Goal: Information Seeking & Learning: Learn about a topic

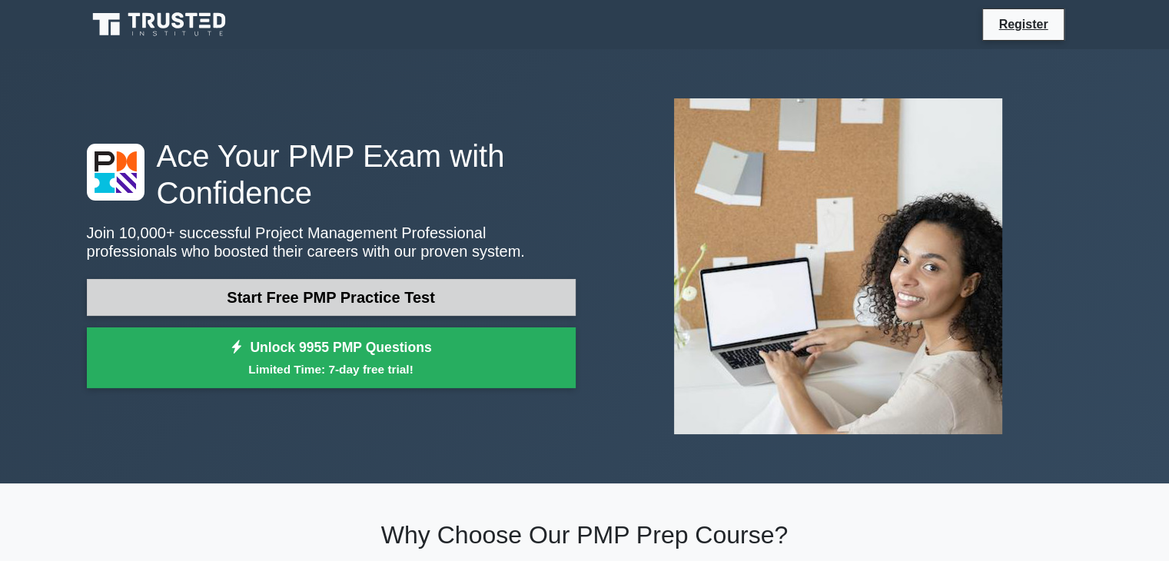
click at [396, 307] on link "Start Free PMP Practice Test" at bounding box center [331, 297] width 489 height 37
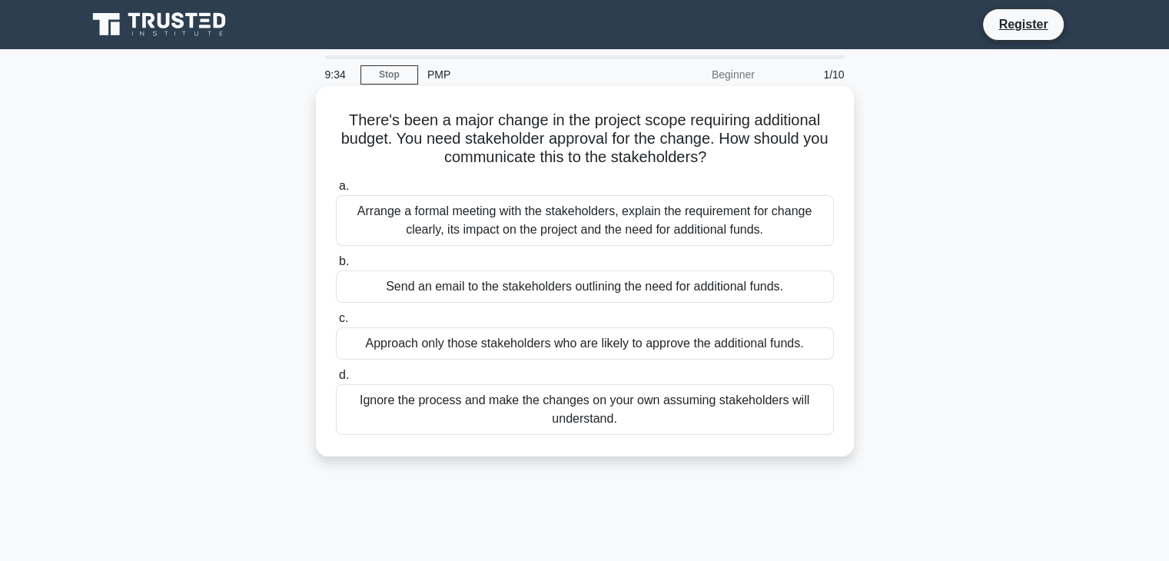
click at [547, 231] on div "Arrange a formal meeting with the stakeholders, explain the requirement for cha…" at bounding box center [585, 220] width 498 height 51
click at [336, 191] on input "a. Arrange a formal meeting with the stakeholders, explain the requirement for …" at bounding box center [336, 186] width 0 height 10
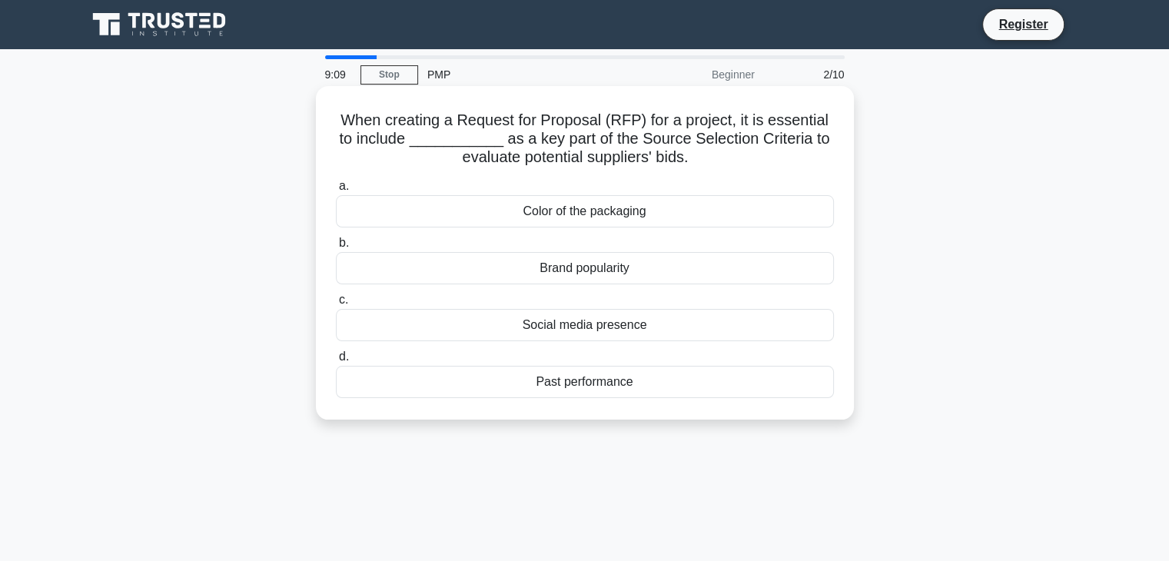
click at [604, 268] on div "Brand popularity" at bounding box center [585, 268] width 498 height 32
click at [336, 248] on input "b. Brand popularity" at bounding box center [336, 243] width 0 height 10
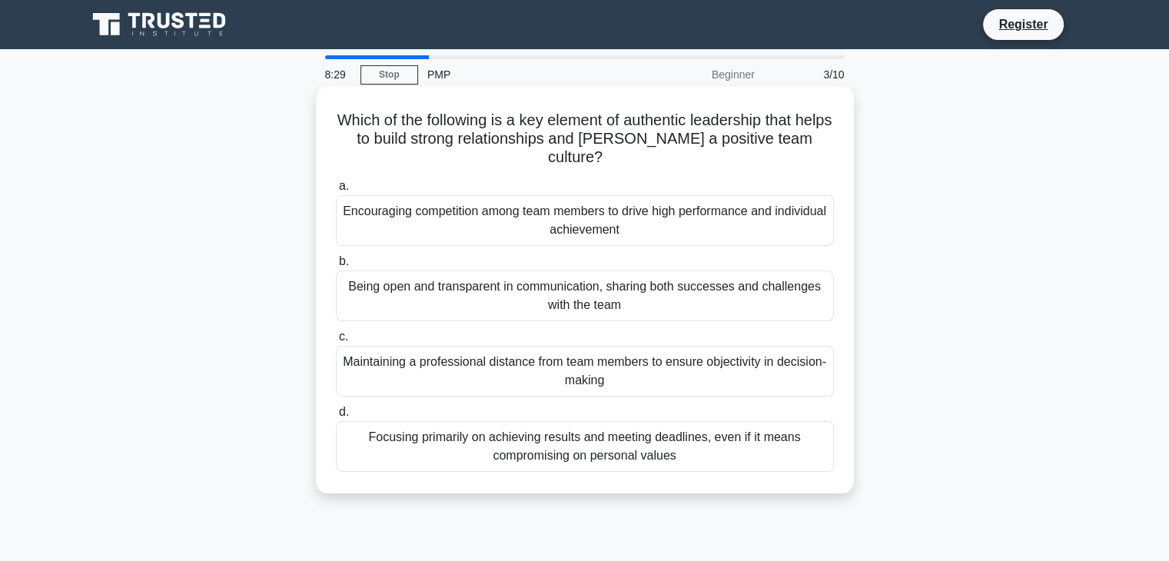
click at [606, 447] on div "Focusing primarily on achieving results and meeting deadlines, even if it means…" at bounding box center [585, 446] width 498 height 51
click at [336, 417] on input "d. Focusing primarily on achieving results and meeting deadlines, even if it me…" at bounding box center [336, 412] width 0 height 10
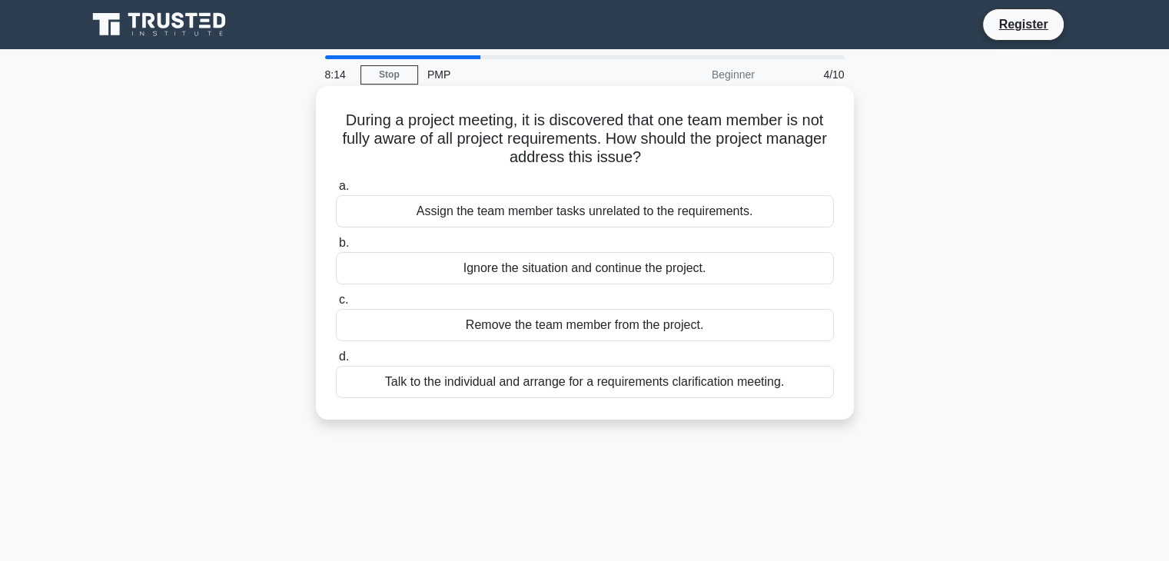
click at [615, 385] on div "Talk to the individual and arrange for a requirements clarification meeting." at bounding box center [585, 382] width 498 height 32
click at [336, 362] on input "d. Talk to the individual and arrange for a requirements clarification meeting." at bounding box center [336, 357] width 0 height 10
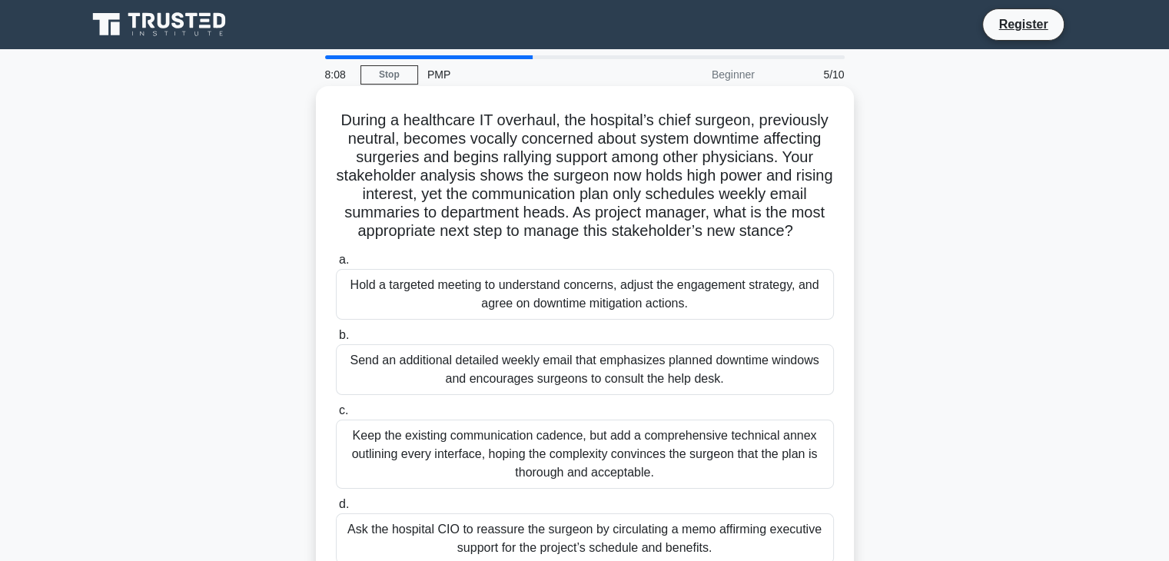
click at [618, 364] on div "Send an additional detailed weekly email that emphasizes planned downtime windo…" at bounding box center [585, 369] width 498 height 51
click at [336, 341] on input "b. Send an additional detailed weekly email that emphasizes planned downtime wi…" at bounding box center [336, 336] width 0 height 10
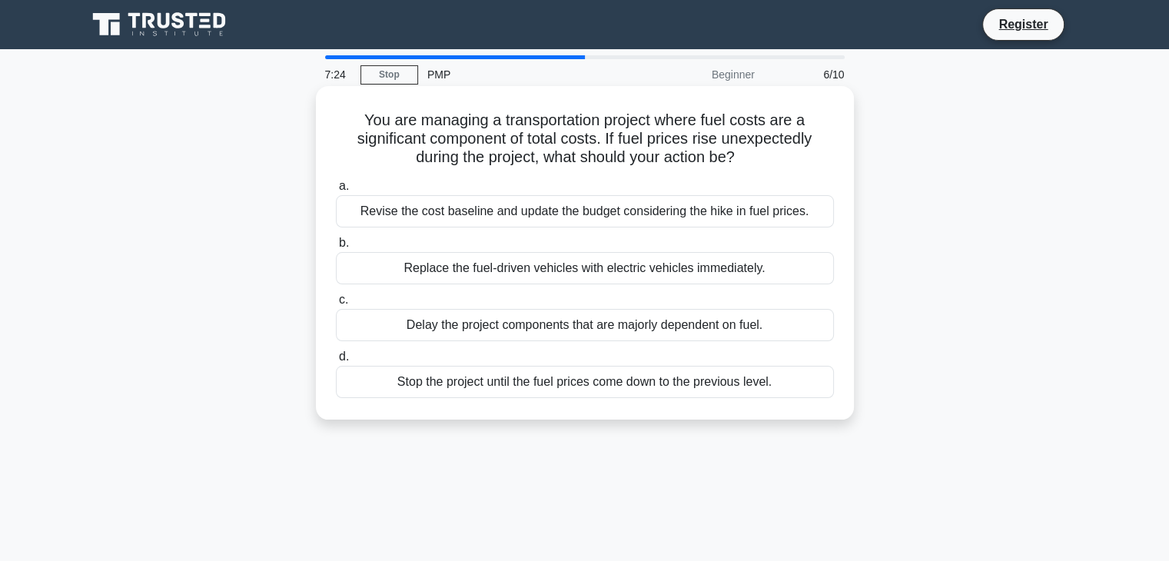
click at [627, 218] on div "Revise the cost baseline and update the budget considering the hike in fuel pri…" at bounding box center [585, 211] width 498 height 32
click at [336, 191] on input "a. Revise the cost baseline and update the budget considering the hike in fuel …" at bounding box center [336, 186] width 0 height 10
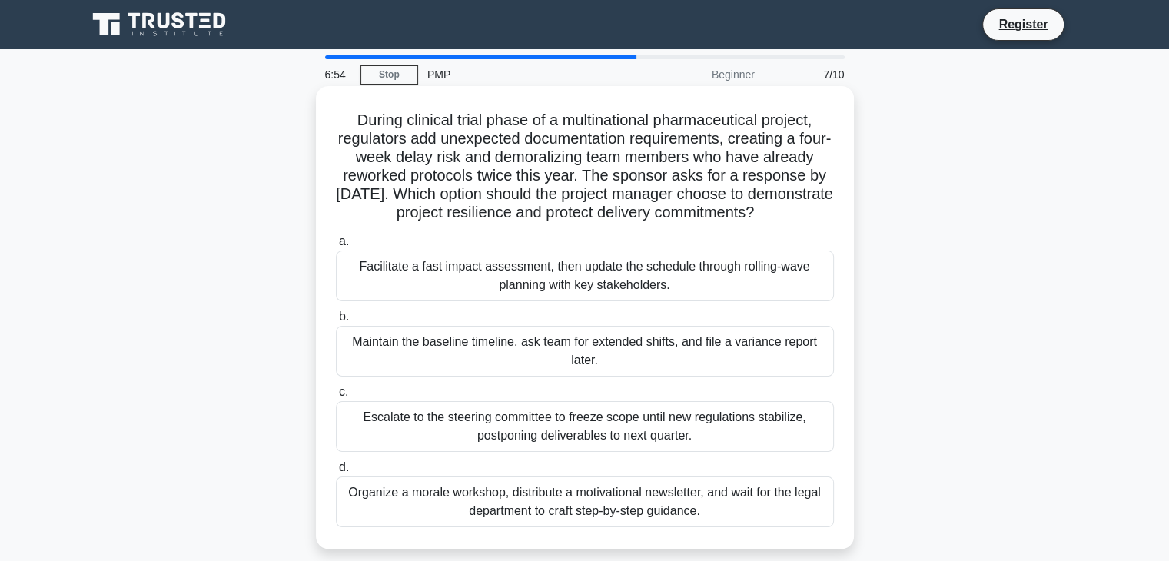
click at [584, 375] on div "Maintain the baseline timeline, ask team for extended shifts, and file a varian…" at bounding box center [585, 351] width 498 height 51
click at [336, 322] on input "b. Maintain the baseline timeline, ask team for extended shifts, and file a var…" at bounding box center [336, 317] width 0 height 10
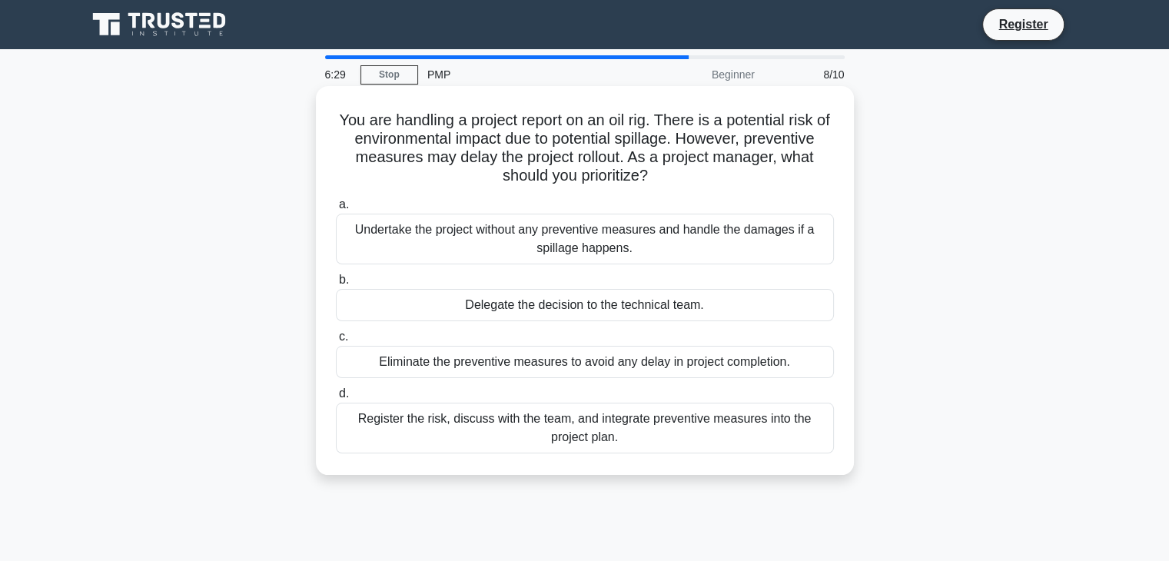
click at [577, 427] on div "Register the risk, discuss with the team, and integrate preventive measures int…" at bounding box center [585, 428] width 498 height 51
click at [336, 399] on input "d. Register the risk, discuss with the team, and integrate preventive measures …" at bounding box center [336, 394] width 0 height 10
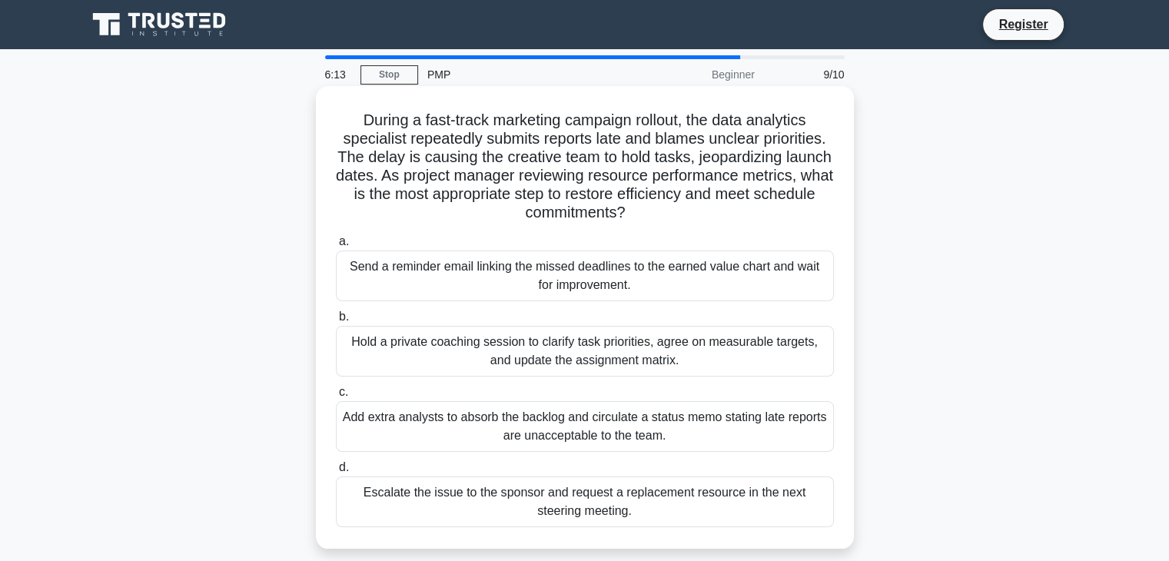
click at [550, 424] on div "Add extra analysts to absorb the backlog and circulate a status memo stating la…" at bounding box center [585, 426] width 498 height 51
click at [336, 397] on input "c. Add extra analysts to absorb the backlog and circulate a status memo stating…" at bounding box center [336, 392] width 0 height 10
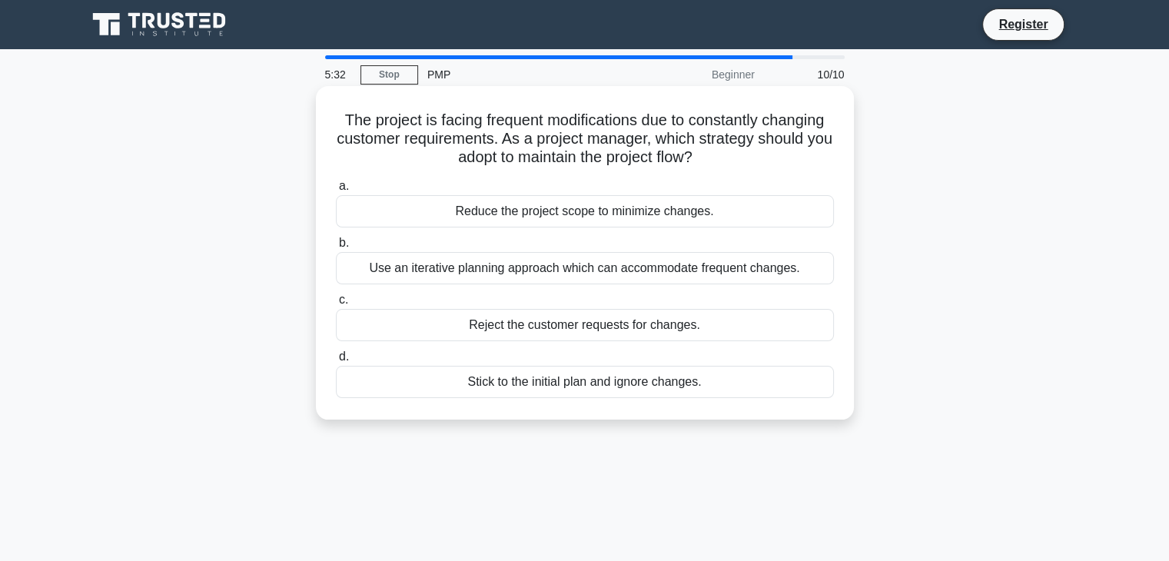
click at [561, 274] on div "Use an iterative planning approach which can accommodate frequent changes." at bounding box center [585, 268] width 498 height 32
click at [336, 248] on input "b. Use an iterative planning approach which can accommodate frequent changes." at bounding box center [336, 243] width 0 height 10
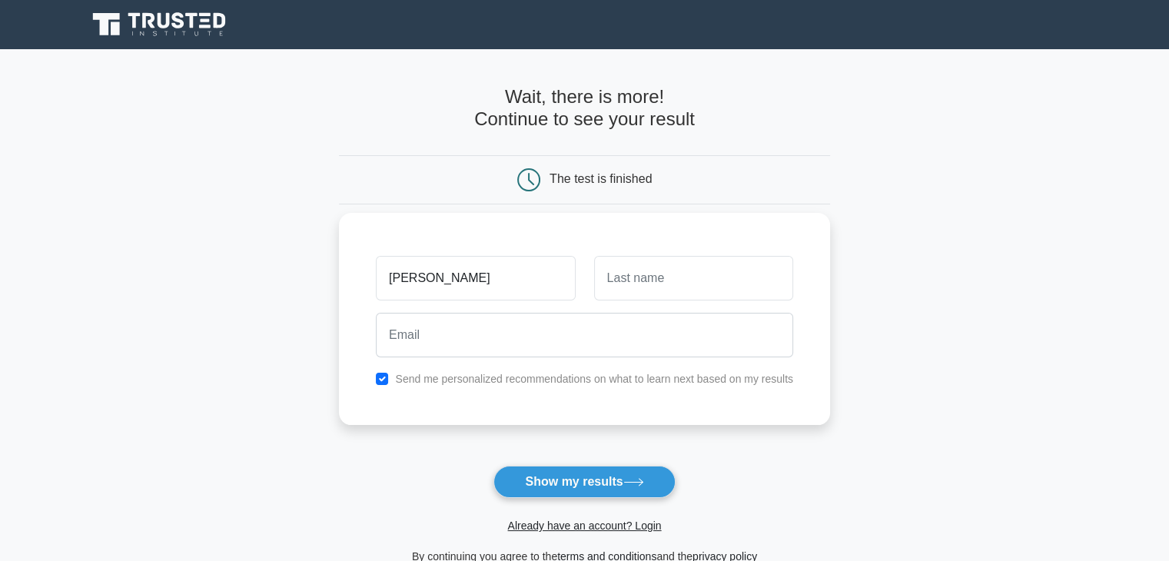
type input "ANWAR"
click at [635, 265] on input "text" at bounding box center [693, 278] width 199 height 45
type input "RAJA"
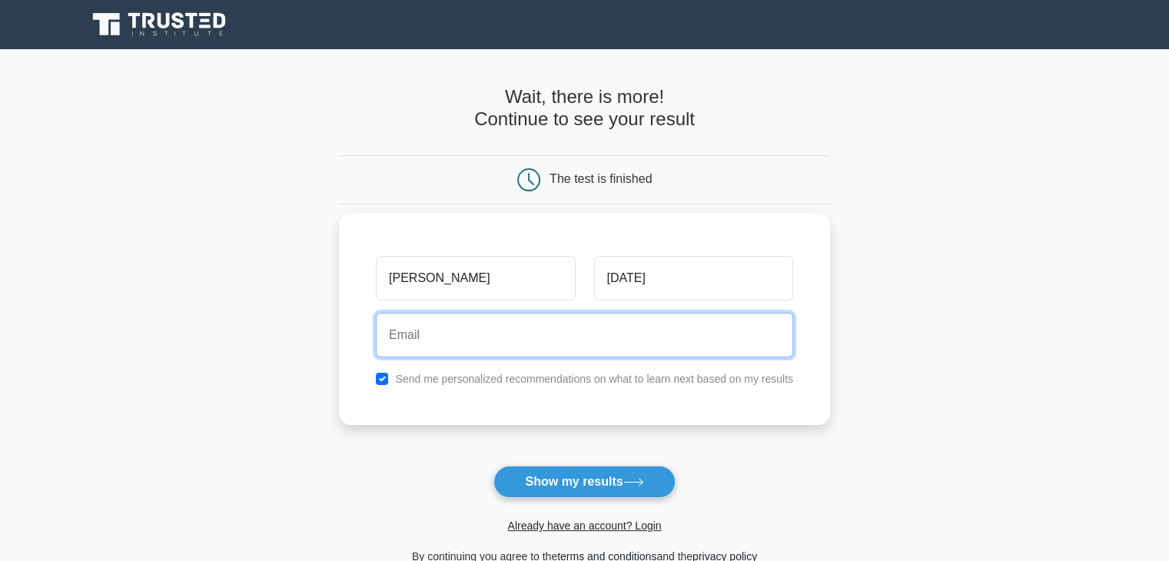
click at [447, 337] on input "email" at bounding box center [584, 335] width 417 height 45
type input "M"
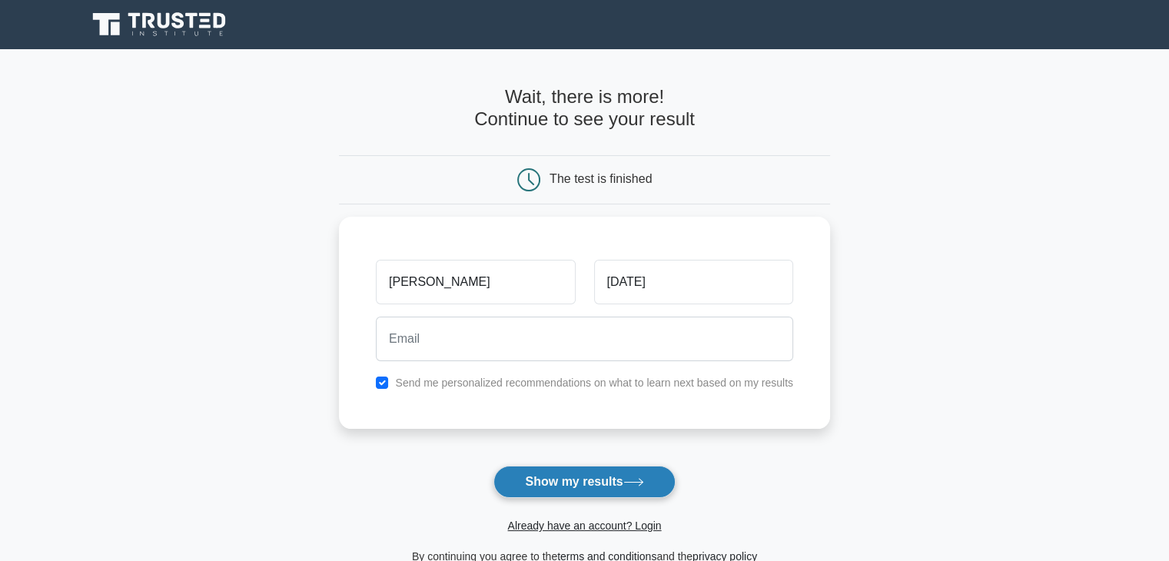
click at [603, 480] on button "Show my results" at bounding box center [584, 482] width 181 height 32
click at [533, 481] on button "Show my results" at bounding box center [584, 482] width 181 height 32
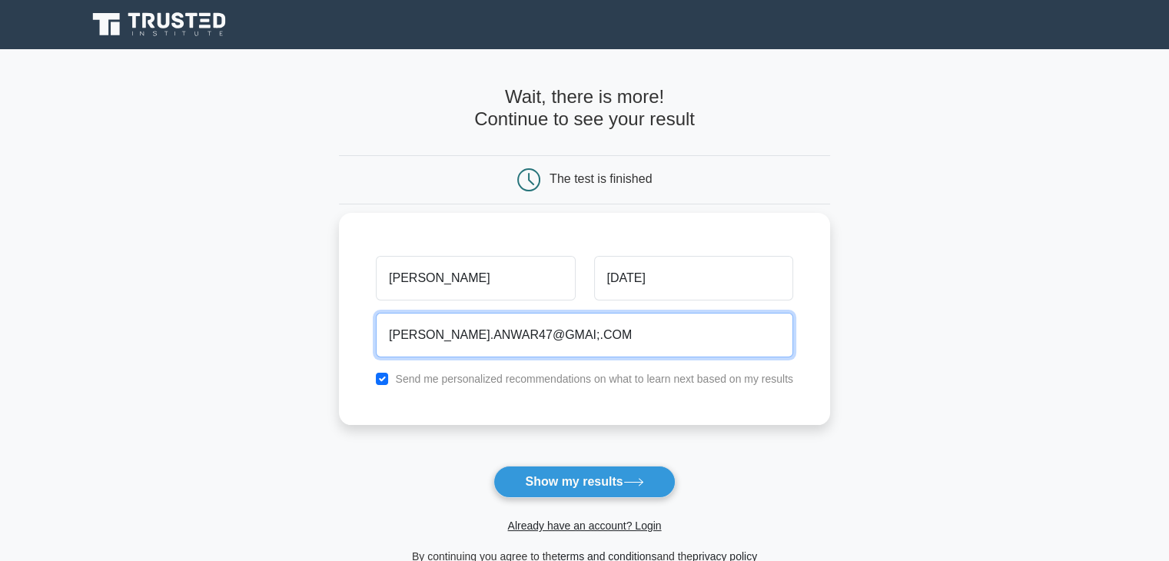
click at [541, 333] on input "TOHEED.ANWAR47@GMAI;.COM" at bounding box center [584, 335] width 417 height 45
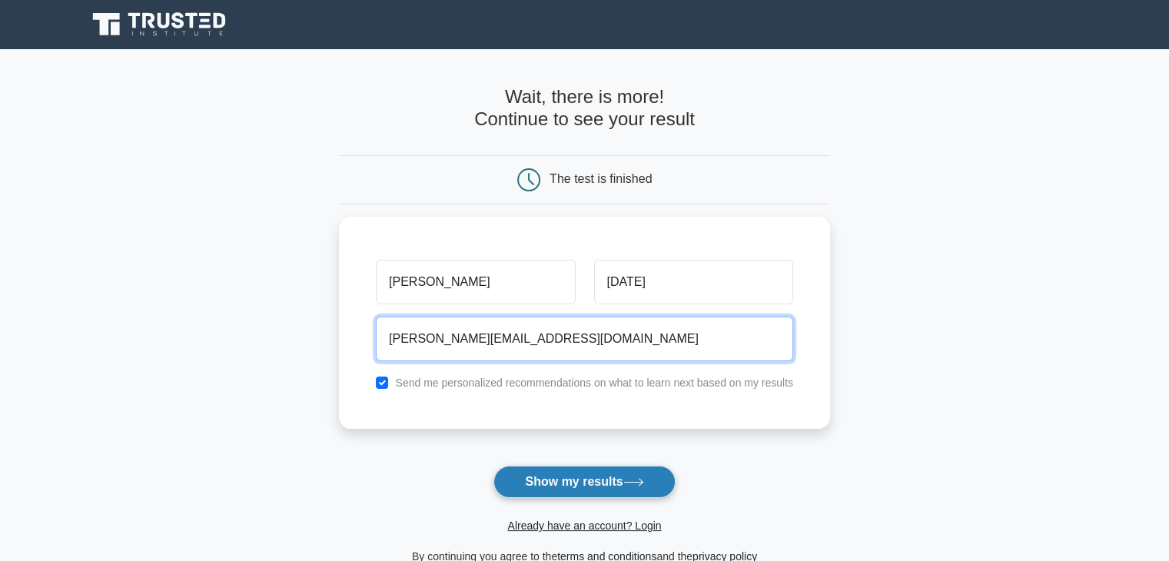
type input "TOHEED.ANWAR47@GMAI.COM"
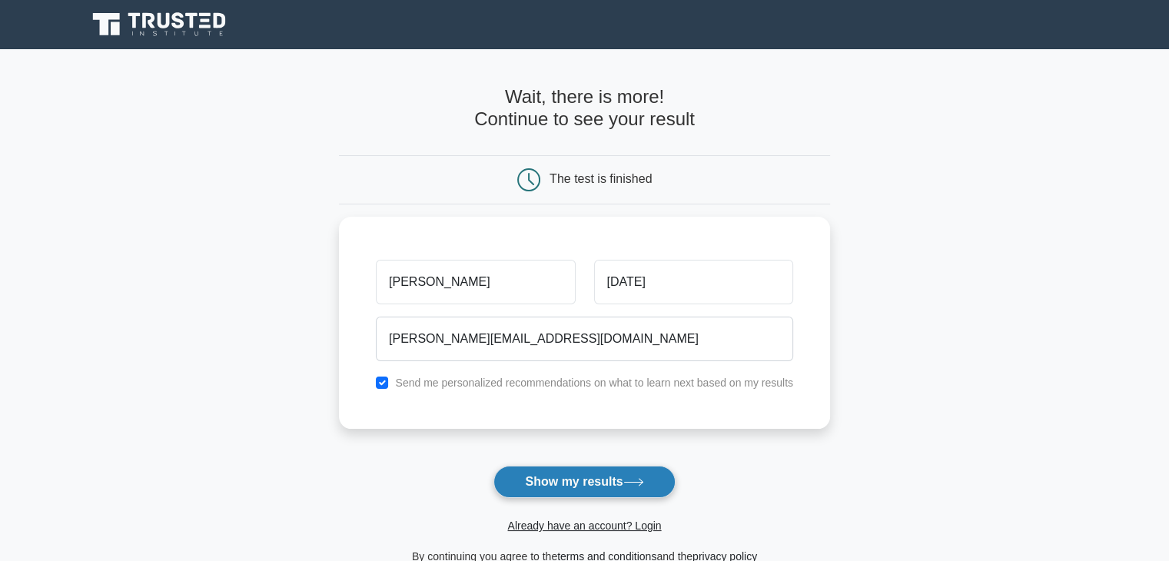
click at [587, 487] on button "Show my results" at bounding box center [584, 482] width 181 height 32
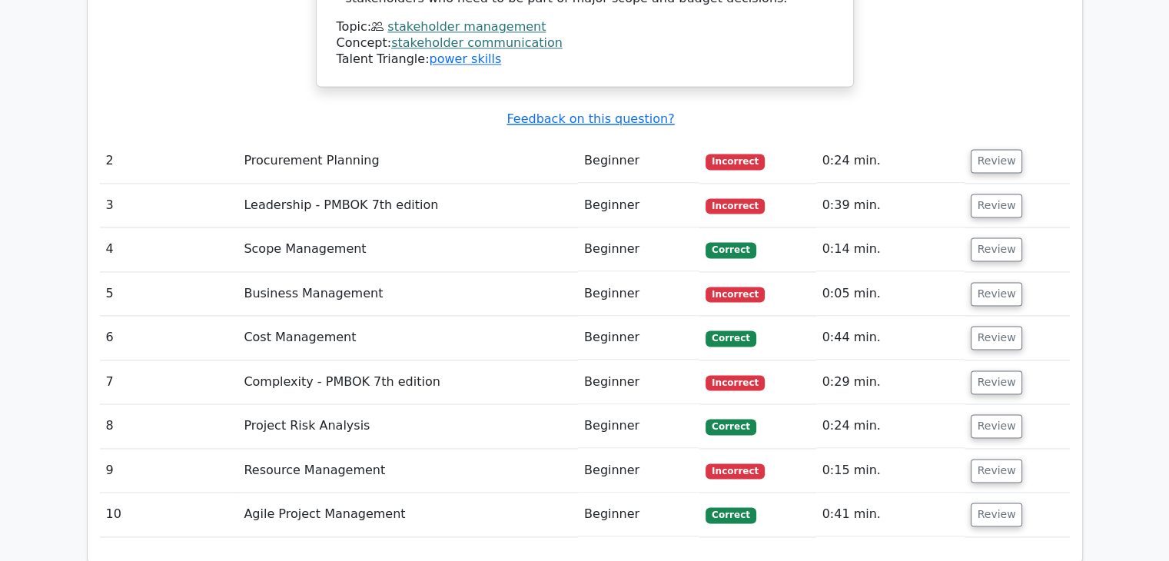
scroll to position [2200, 0]
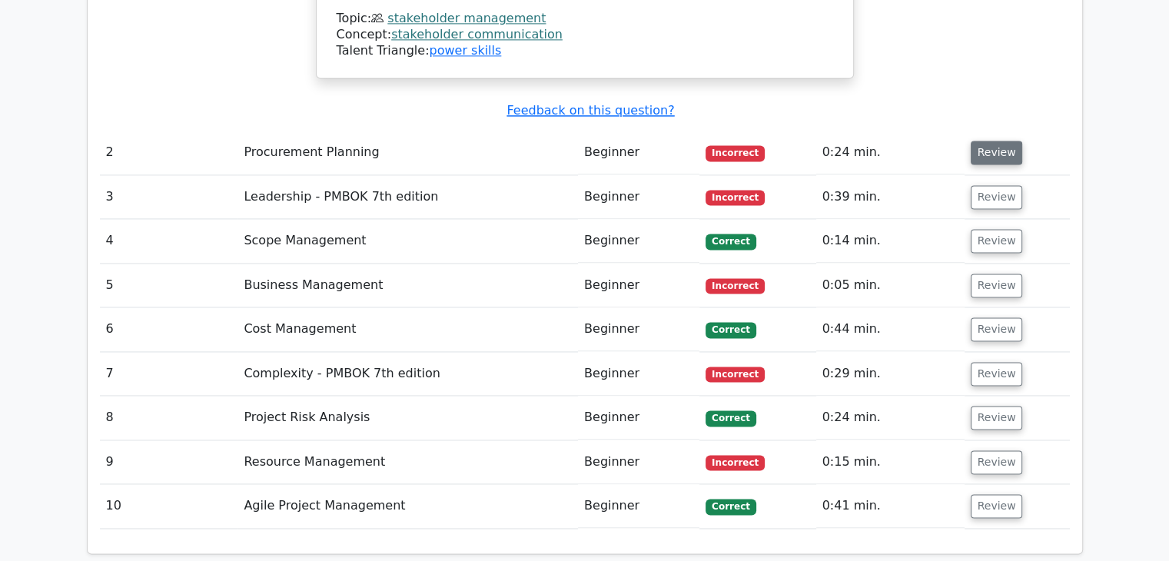
click at [984, 141] on button "Review" at bounding box center [997, 153] width 52 height 24
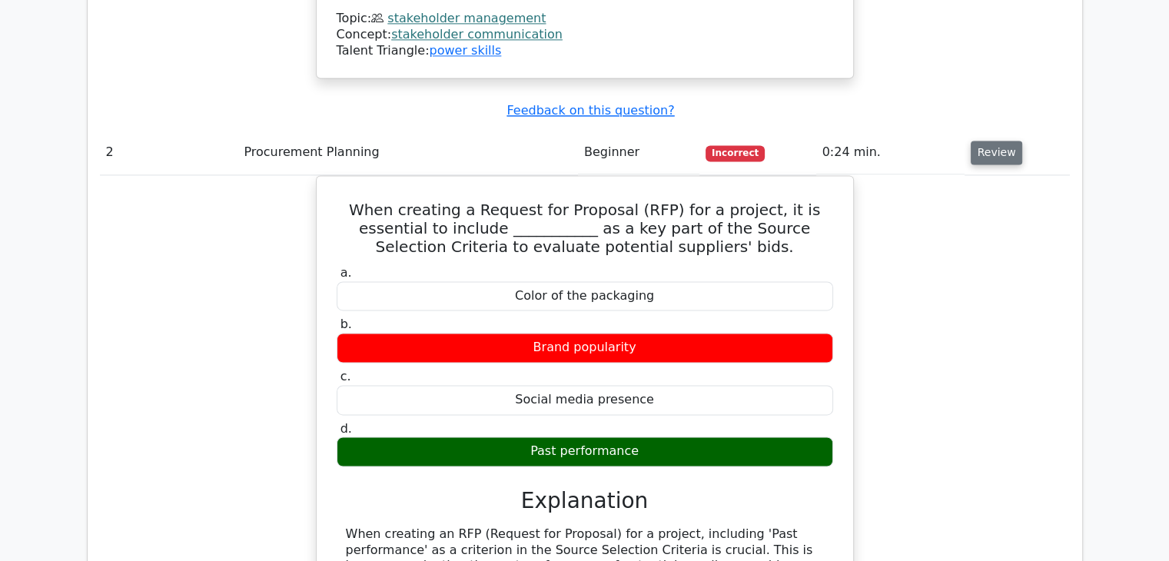
click at [984, 141] on button "Review" at bounding box center [997, 153] width 52 height 24
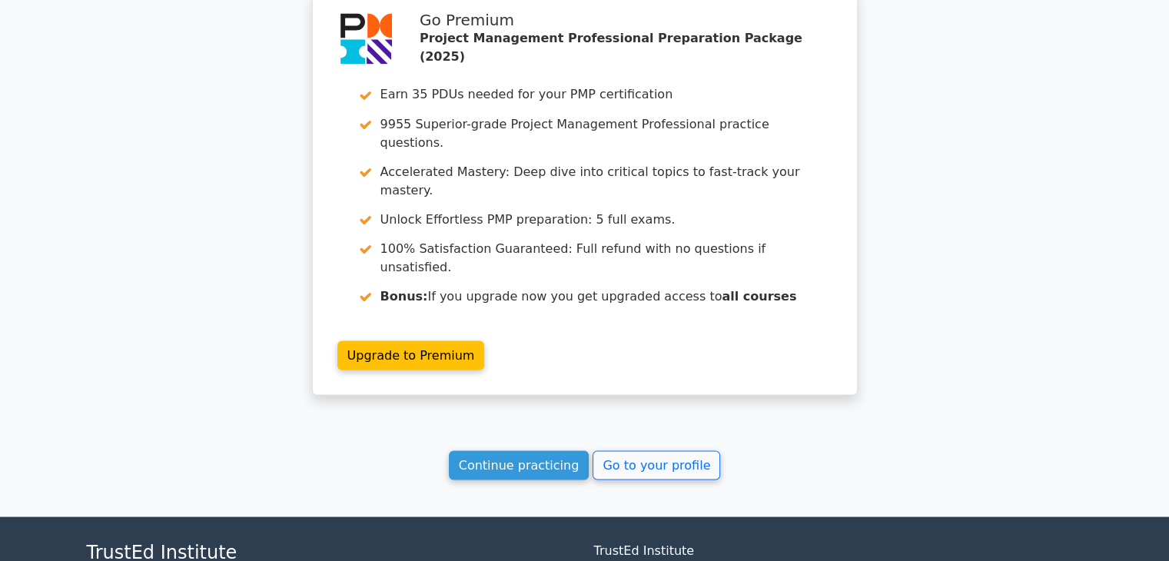
scroll to position [0, 0]
